Goal: Find contact information: Obtain details needed to contact an individual or organization

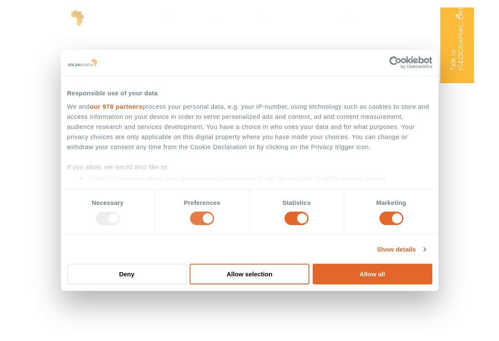
click at [208, 217] on input "Preferences" at bounding box center [202, 217] width 24 height 13
checkbox input "false"
click at [302, 222] on input "Statistics" at bounding box center [296, 217] width 24 height 13
checkbox input "false"
click at [392, 215] on input "Marketing" at bounding box center [391, 217] width 24 height 13
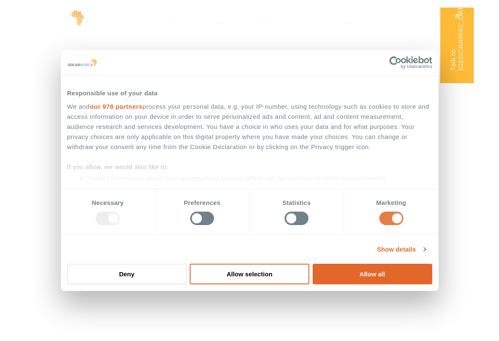
checkbox input "false"
click at [157, 274] on button "Deny" at bounding box center [127, 273] width 120 height 21
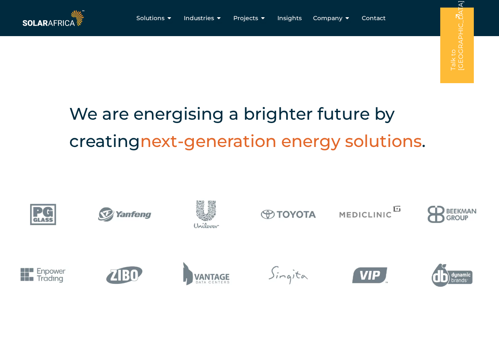
scroll to position [94, 0]
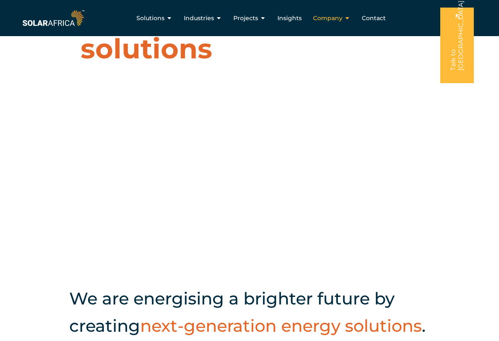
click at [338, 17] on span "Company" at bounding box center [327, 18] width 29 height 9
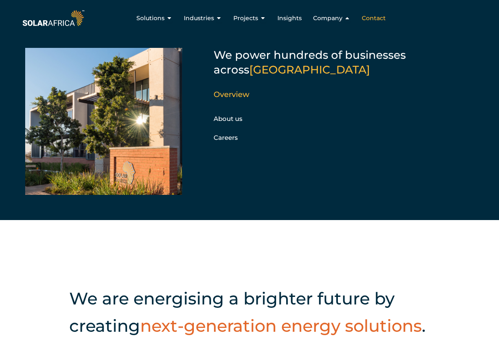
click at [368, 18] on span "Contact" at bounding box center [373, 18] width 24 height 9
